Goal: Task Accomplishment & Management: Manage account settings

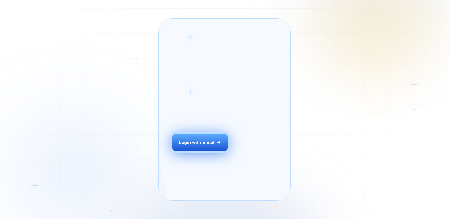
click at [194, 146] on div "Login with Email" at bounding box center [197, 142] width 36 height 6
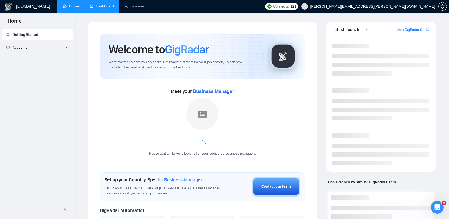
click at [99, 5] on link "Dashboard" at bounding box center [101, 6] width 24 height 5
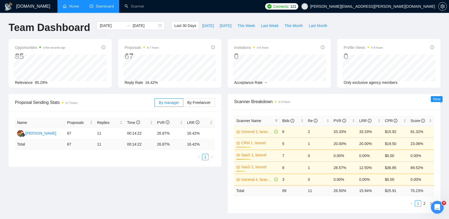
click at [75, 6] on link "Home" at bounding box center [71, 6] width 16 height 5
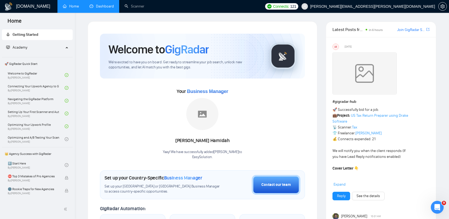
click at [105, 6] on link "Dashboard" at bounding box center [101, 6] width 24 height 5
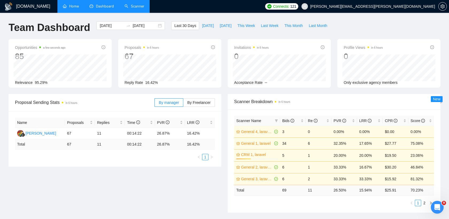
click at [139, 9] on link "Scanner" at bounding box center [134, 6] width 20 height 5
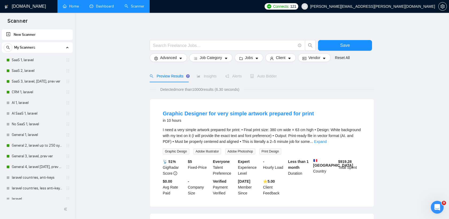
click at [102, 4] on link "Dashboard" at bounding box center [101, 6] width 24 height 5
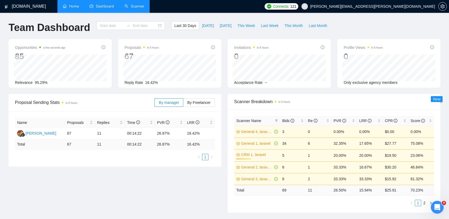
type input "[DATE]"
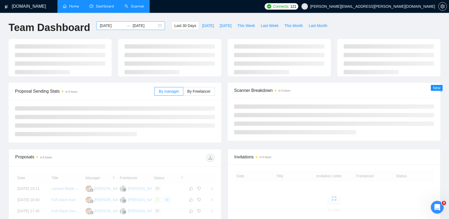
click at [139, 27] on input "[DATE]" at bounding box center [144, 26] width 24 height 6
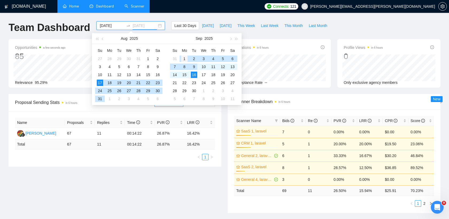
type input "[DATE]"
click at [186, 59] on div "1" at bounding box center [184, 59] width 6 height 6
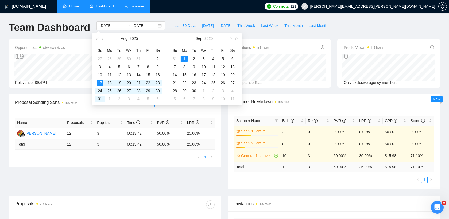
click at [190, 19] on div "[DOMAIN_NAME] Home Dashboard Scanner Connects: 121 [EMAIL_ADDRESS][PERSON_NAME]…" at bounding box center [224, 203] width 449 height 407
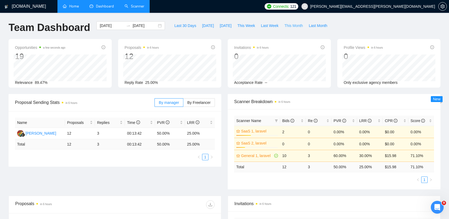
click at [297, 26] on span "This Month" at bounding box center [293, 26] width 18 height 6
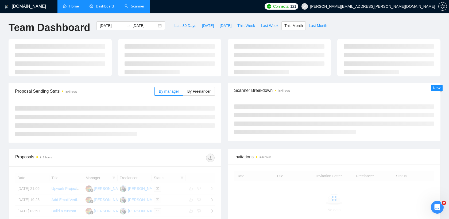
type input "[DATE]"
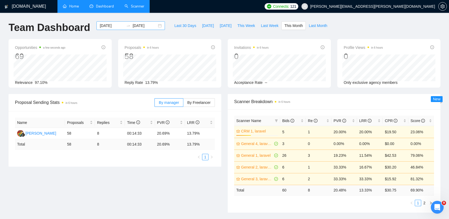
click at [107, 25] on input "[DATE]" at bounding box center [112, 26] width 24 height 6
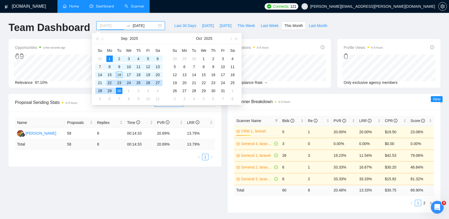
type input "[DATE]"
click at [100, 65] on div "7" at bounding box center [100, 67] width 6 height 6
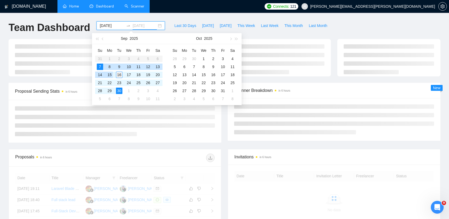
type input "[DATE]"
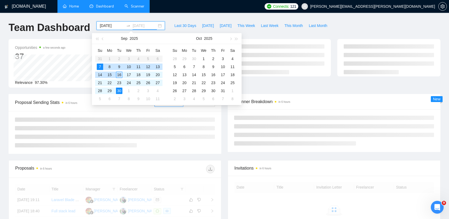
click at [120, 75] on div "16" at bounding box center [119, 75] width 6 height 6
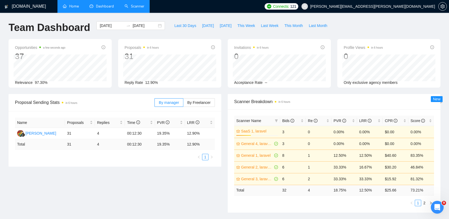
click at [204, 13] on div "[DOMAIN_NAME] Home Dashboard Scanner Connects: 121 [PERSON_NAME][EMAIL_ADDRESS]…" at bounding box center [224, 215] width 449 height 430
click at [124, 8] on link "Scanner" at bounding box center [134, 6] width 20 height 5
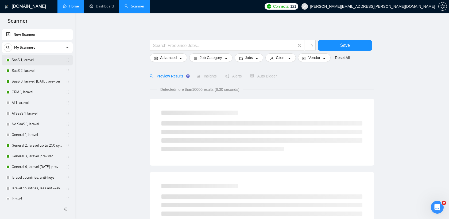
click at [29, 64] on link "SaaS 1, laravel" at bounding box center [37, 60] width 51 height 11
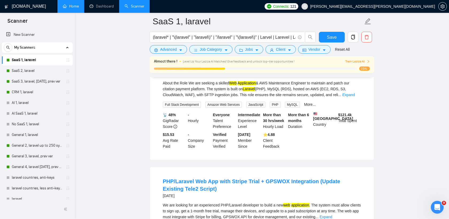
scroll to position [191, 0]
click at [93, 6] on link "Dashboard" at bounding box center [101, 6] width 24 height 5
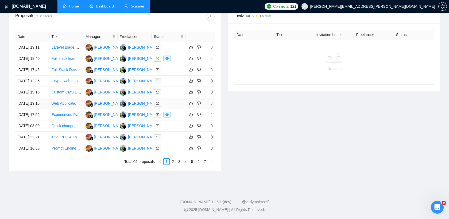
scroll to position [249, 0]
click at [172, 164] on link "2" at bounding box center [173, 162] width 6 height 6
click at [179, 164] on link "3" at bounding box center [179, 162] width 6 height 6
click at [185, 164] on link "4" at bounding box center [186, 162] width 6 height 6
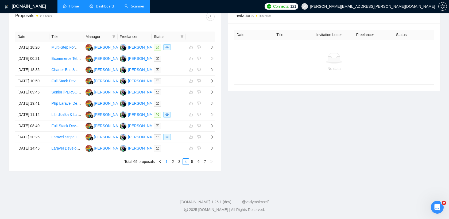
click at [165, 164] on link "1" at bounding box center [166, 162] width 6 height 6
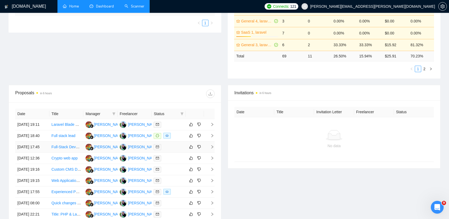
scroll to position [0, 0]
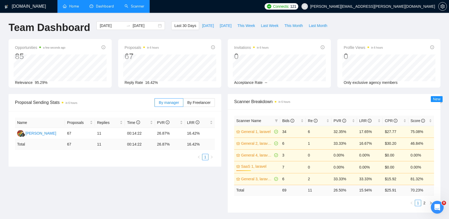
click at [66, 8] on link "Home" at bounding box center [71, 6] width 16 height 5
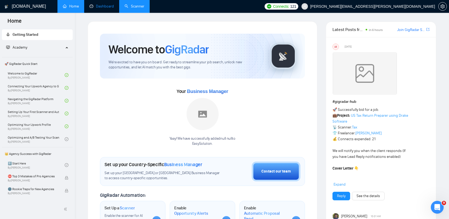
click at [95, 4] on link "Dashboard" at bounding box center [101, 6] width 24 height 5
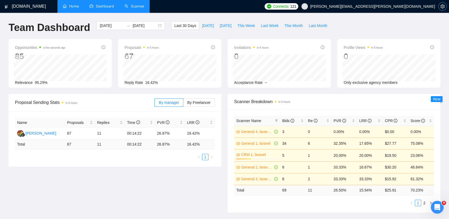
click at [441, 7] on icon "setting" at bounding box center [442, 6] width 4 height 4
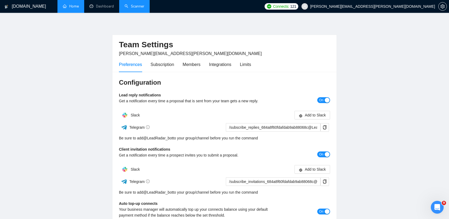
click at [240, 65] on div "Preferences Subscription Members Integrations Limits" at bounding box center [185, 64] width 132 height 15
click at [243, 65] on div "Limits" at bounding box center [245, 64] width 11 height 7
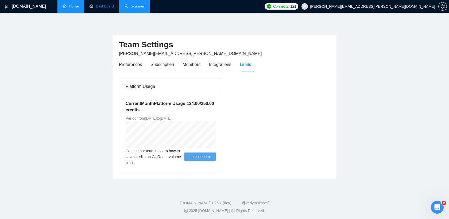
click at [106, 9] on link "Dashboard" at bounding box center [101, 6] width 24 height 5
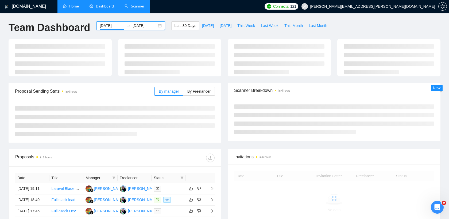
click at [109, 25] on input "[DATE]" at bounding box center [112, 26] width 24 height 6
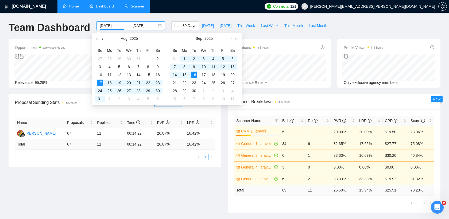
click at [103, 39] on span "button" at bounding box center [103, 38] width 3 height 3
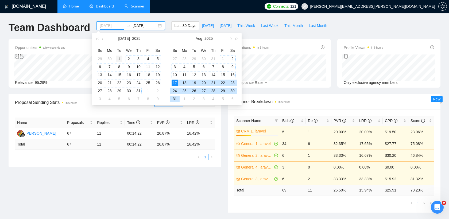
type input "[DATE]"
click at [118, 57] on div "1" at bounding box center [119, 59] width 6 height 6
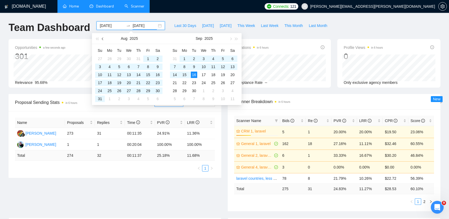
click at [102, 40] on button "button" at bounding box center [103, 38] width 6 height 11
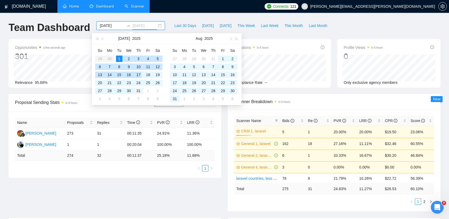
type input "[DATE]"
click at [139, 91] on div "31" at bounding box center [138, 91] width 6 height 6
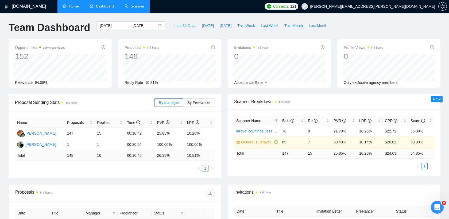
click at [187, 26] on span "Last 30 Days" at bounding box center [185, 26] width 22 height 6
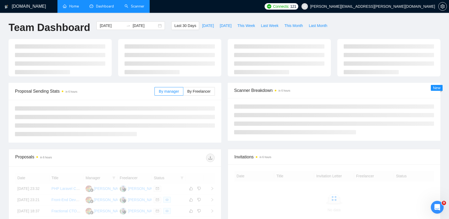
type input "[DATE]"
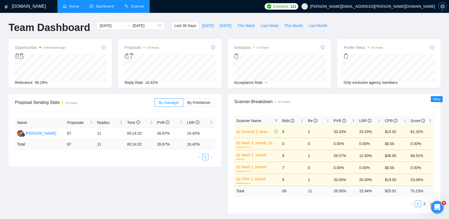
click at [443, 7] on icon "setting" at bounding box center [442, 6] width 4 height 4
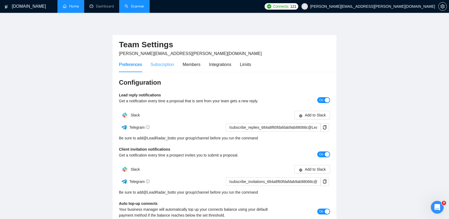
click at [165, 68] on div "Subscription" at bounding box center [161, 64] width 23 height 15
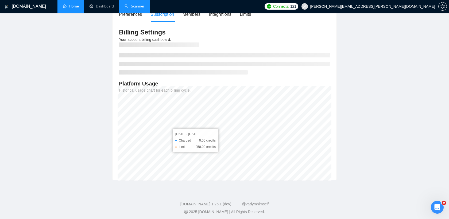
scroll to position [52, 0]
